Goal: Navigation & Orientation: Find specific page/section

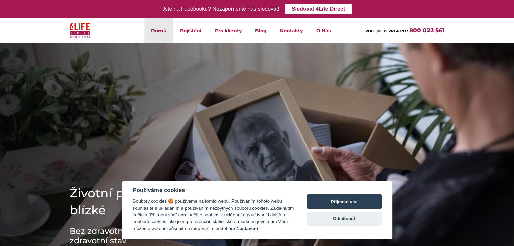
click at [314, 88] on img at bounding box center [257, 174] width 514 height 289
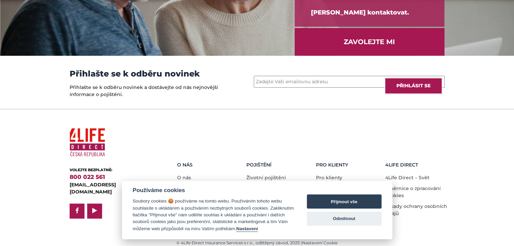
scroll to position [947, 0]
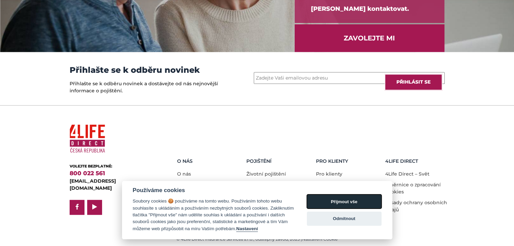
click at [356, 199] on button "Přijmout vše" at bounding box center [344, 202] width 75 height 14
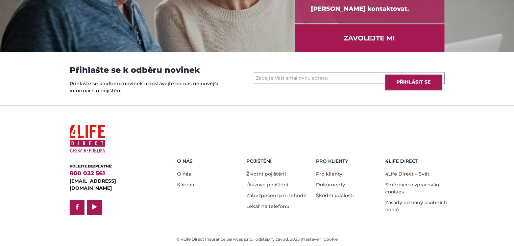
checkbox input "true"
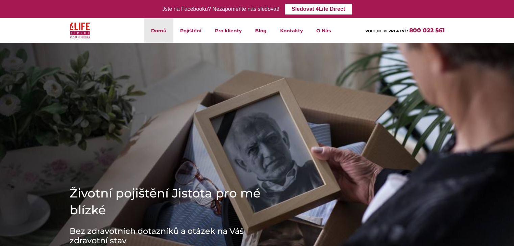
click at [505, 19] on header "Domů Pojištění Životní pojištění Úrazové pojištění Zabezpečení při nehodě Lékař…" at bounding box center [257, 30] width 514 height 25
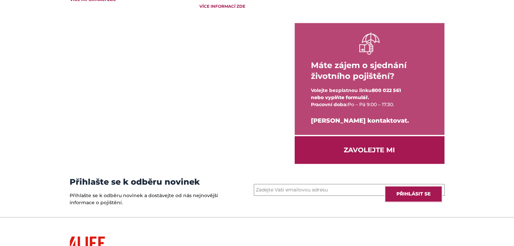
scroll to position [947, 0]
